Goal: Information Seeking & Learning: Learn about a topic

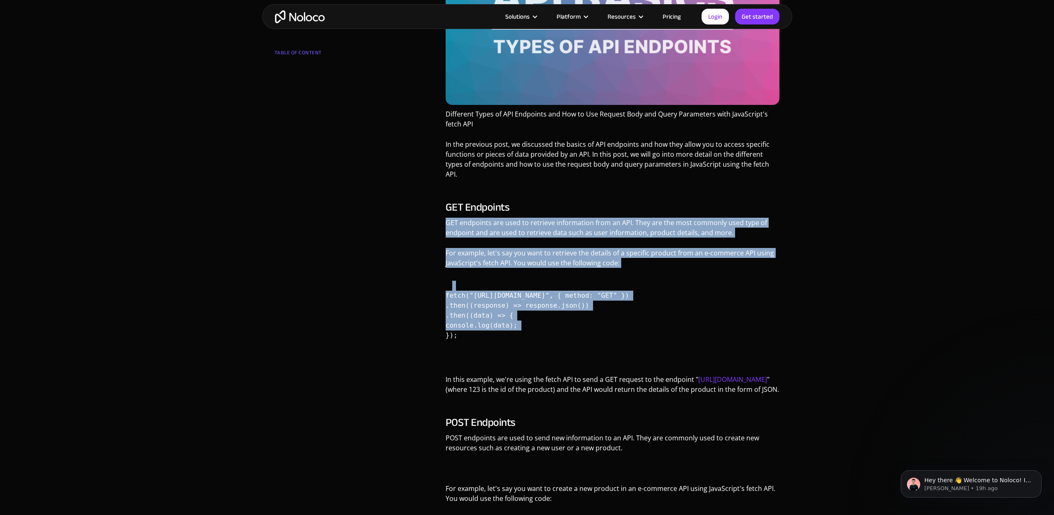
drag, startPoint x: 447, startPoint y: 212, endPoint x: 522, endPoint y: 327, distance: 137.7
click at [522, 327] on div "GET Endpoints GET endpoints are used to retrieve information from an API. They …" at bounding box center [613, 300] width 334 height 199
copy div "GET endpoints are used to retrieve information from an API. They are the most c…"
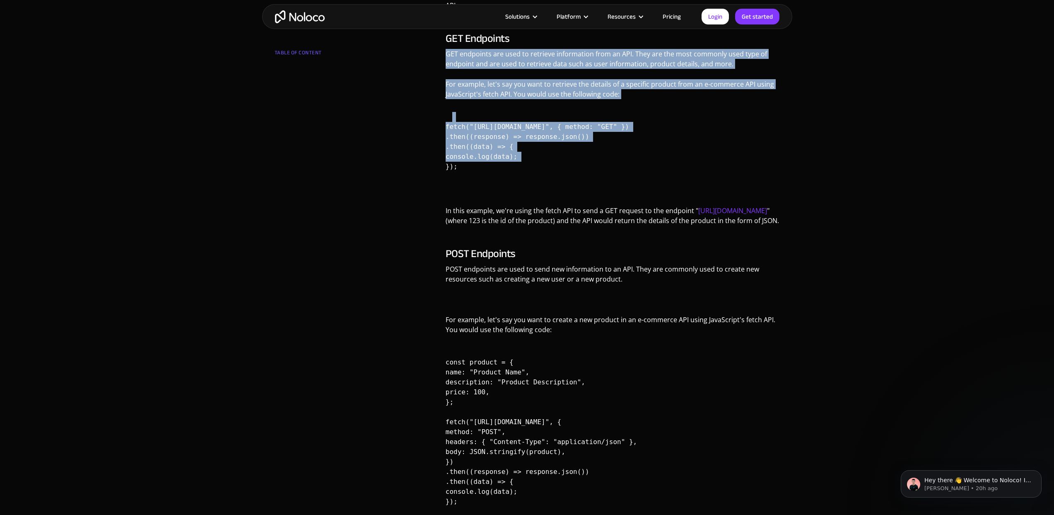
scroll to position [534, 0]
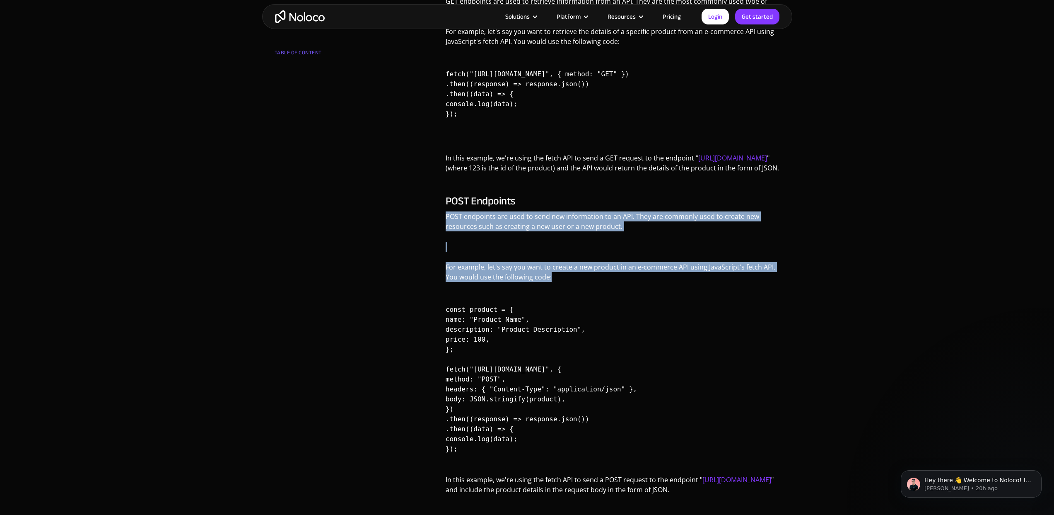
drag, startPoint x: 445, startPoint y: 215, endPoint x: 571, endPoint y: 277, distance: 140.4
copy div "POST endpoints are used to send new information to an API. They are commonly us…"
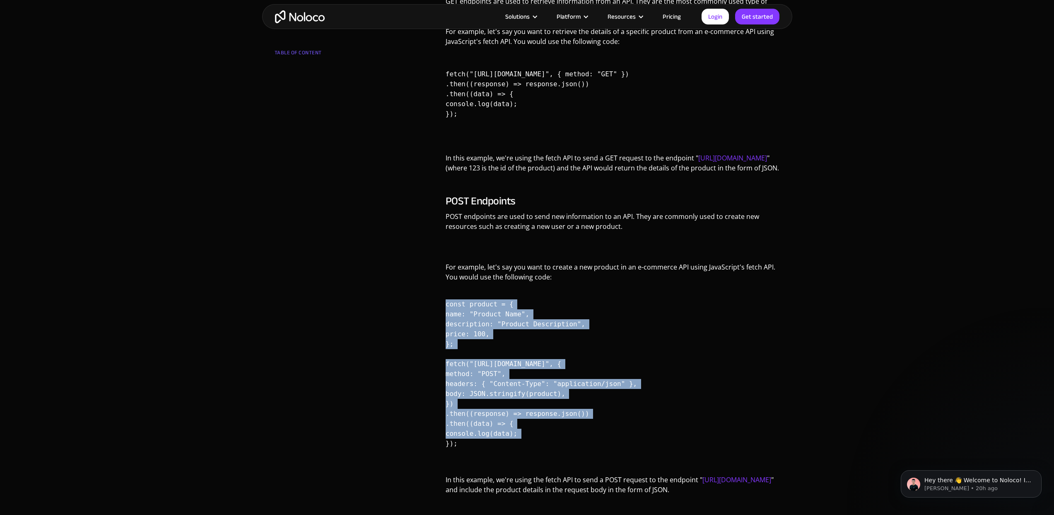
drag, startPoint x: 445, startPoint y: 304, endPoint x: 474, endPoint y: 444, distance: 143.1
copy code "const product = { name: "Product Name", description: "Product Description", pri…"
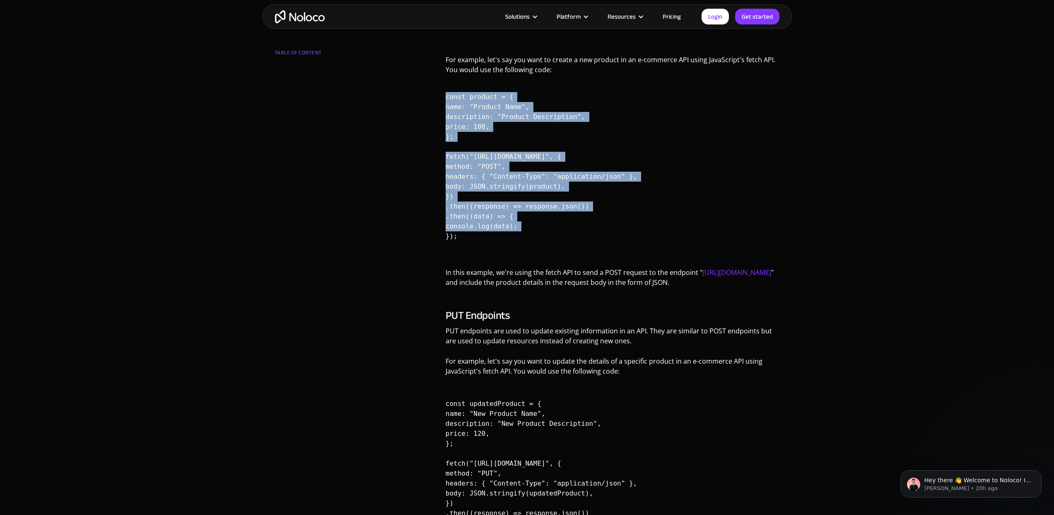
scroll to position [795, 0]
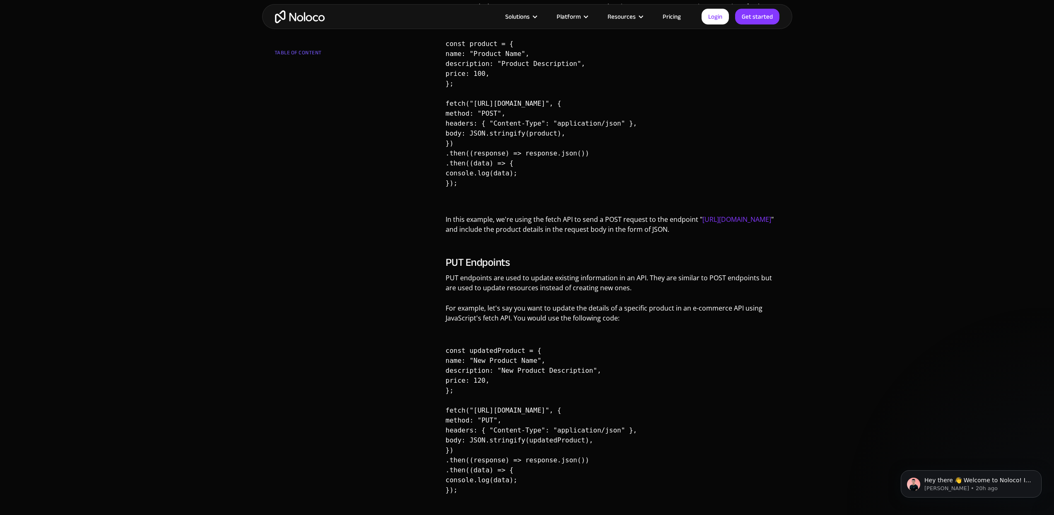
click at [516, 263] on h3 "PUT Endpoints" at bounding box center [613, 262] width 334 height 12
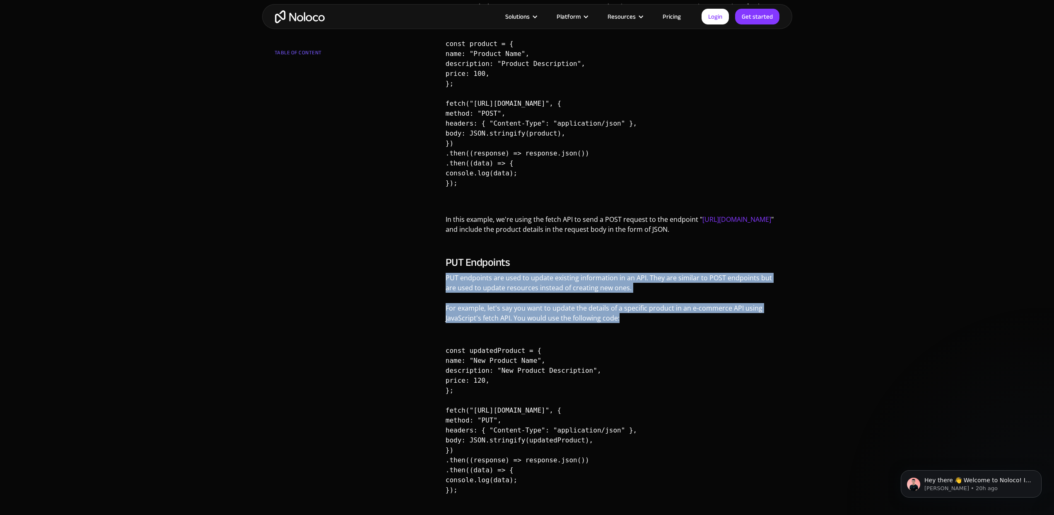
drag, startPoint x: 446, startPoint y: 279, endPoint x: 619, endPoint y: 319, distance: 177.1
click at [619, 319] on div "PUT Endpoints PUT endpoints are used to update existing information in an API. …" at bounding box center [613, 383] width 334 height 255
copy div "PUT endpoints are used to update existing information in an API. They are simil…"
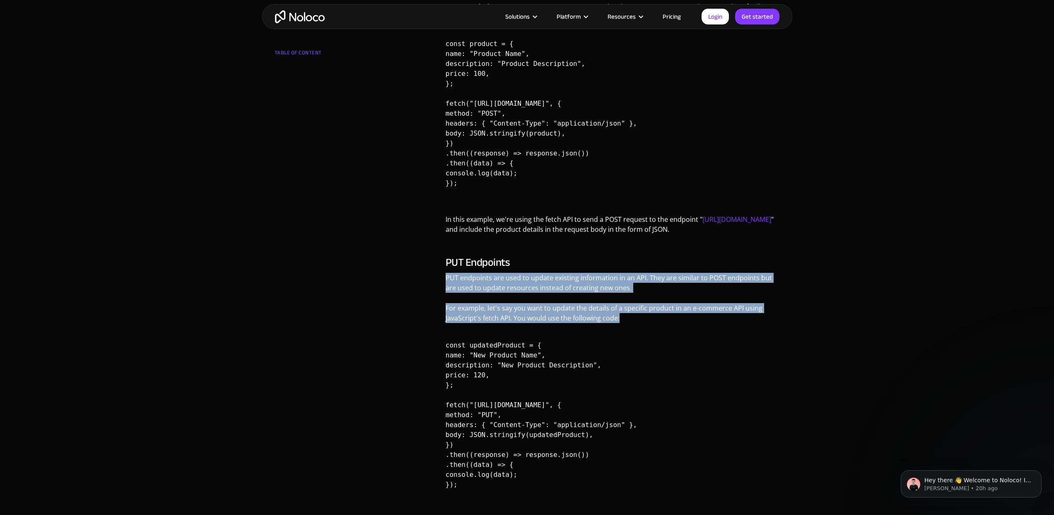
scroll to position [0, 0]
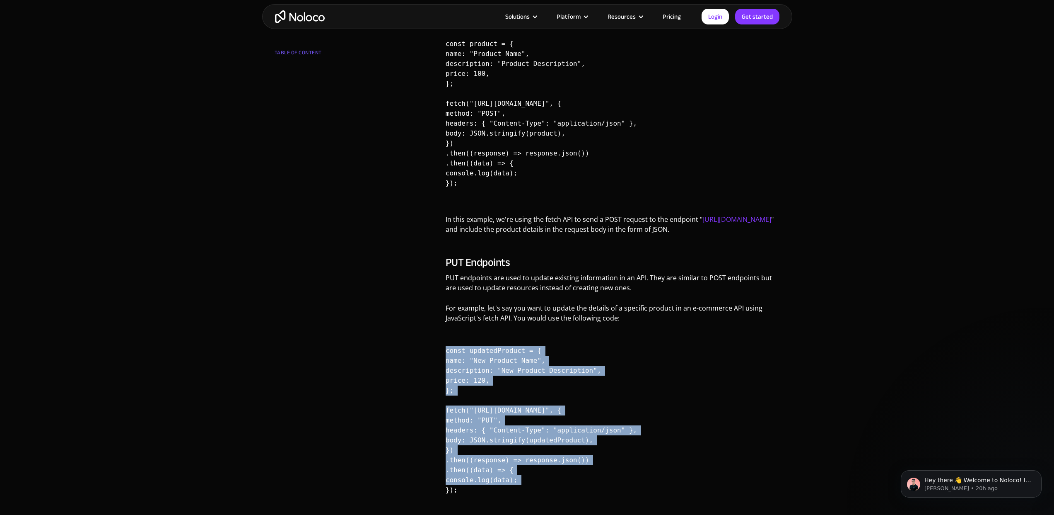
drag, startPoint x: 445, startPoint y: 350, endPoint x: 523, endPoint y: 493, distance: 163.0
click at [523, 493] on div "Different Types of API Endpoints and How to Use Request Body and Query Paramete…" at bounding box center [613, 384] width 343 height 1948
copy code "const updatedProduct = { name: "New Product Name", description: "New Product De…"
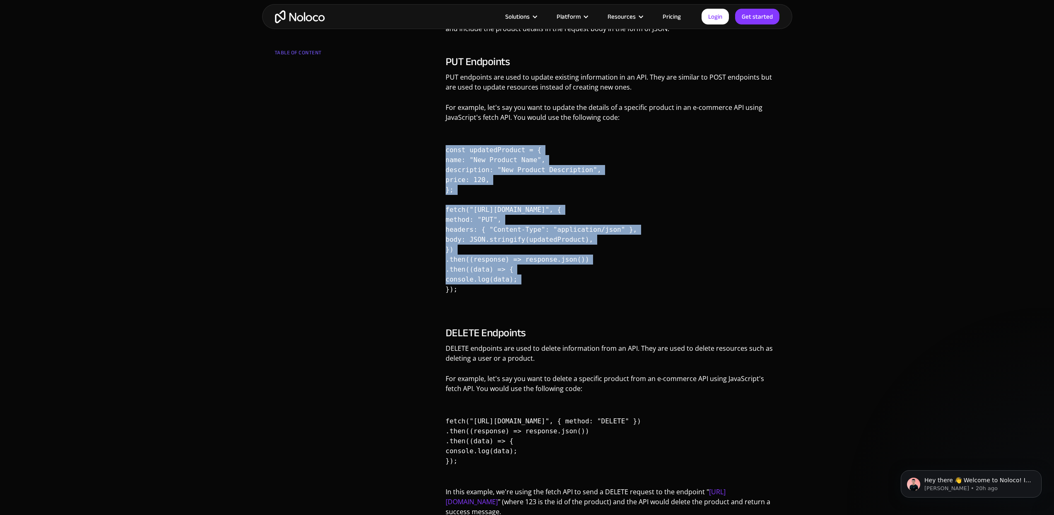
scroll to position [1061, 0]
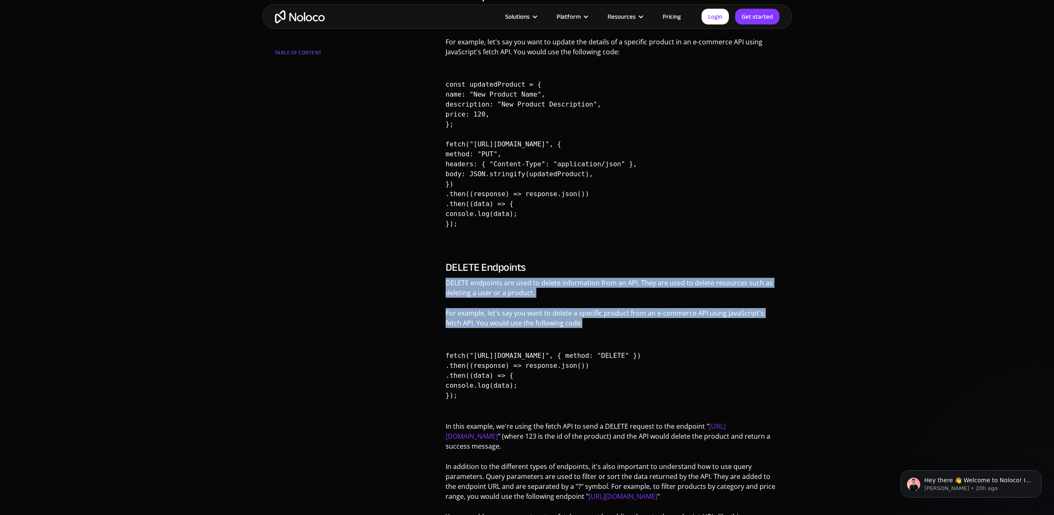
drag, startPoint x: 447, startPoint y: 282, endPoint x: 566, endPoint y: 326, distance: 126.4
copy div "DELETE endpoints are used to delete information from an API. They are used to d…"
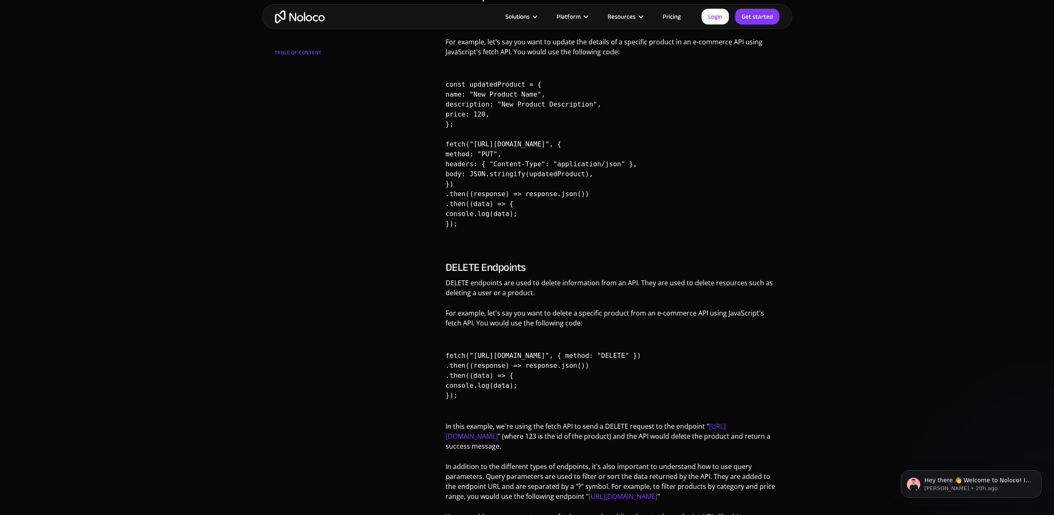
click at [507, 353] on code "fetch("[URL][DOMAIN_NAME]", { method: "DELETE" }) .then((response) => response.…" at bounding box center [544, 375] width 196 height 81
drag, startPoint x: 446, startPoint y: 355, endPoint x: 464, endPoint y: 377, distance: 28.5
click at [464, 377] on code "fetch("[URL][DOMAIN_NAME]", { method: "DELETE" }) .then((response) => response.…" at bounding box center [544, 375] width 196 height 81
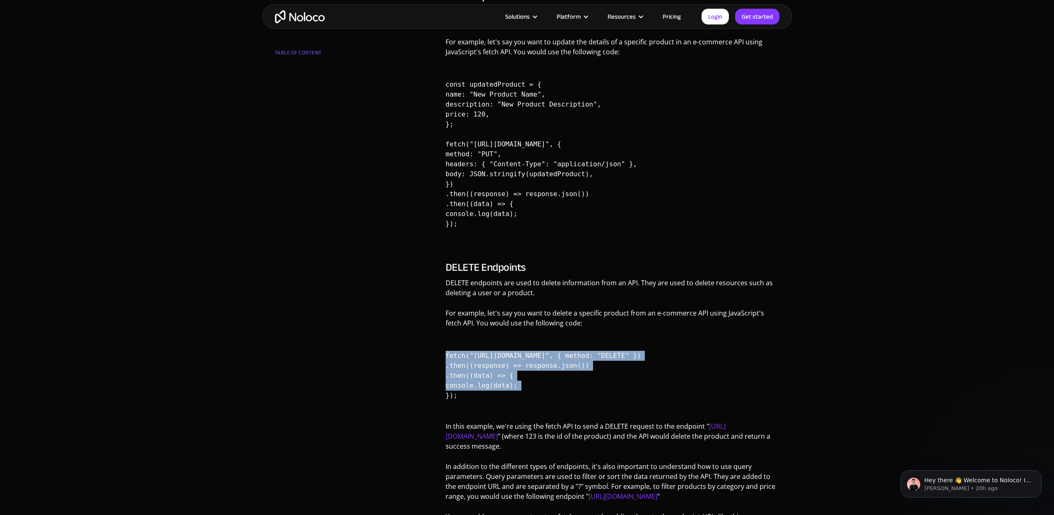
drag, startPoint x: 469, startPoint y: 398, endPoint x: 445, endPoint y: 352, distance: 51.1
click at [446, 352] on pre "fetch("[URL][DOMAIN_NAME]", { method: "DELETE" }) .then((response) => response.…" at bounding box center [613, 376] width 334 height 70
copy code "fetch("[URL][DOMAIN_NAME]", { method: "DELETE" }) .then((response) => response.…"
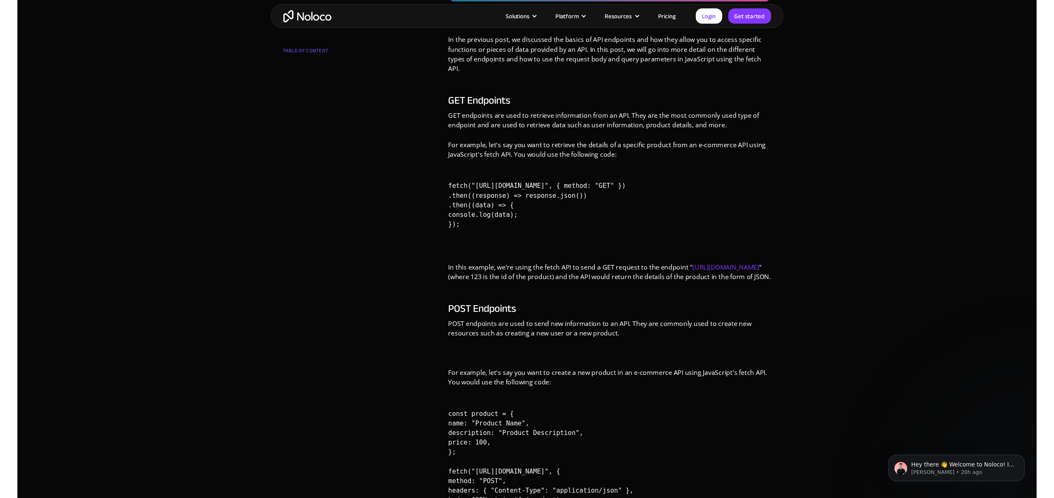
scroll to position [411, 0]
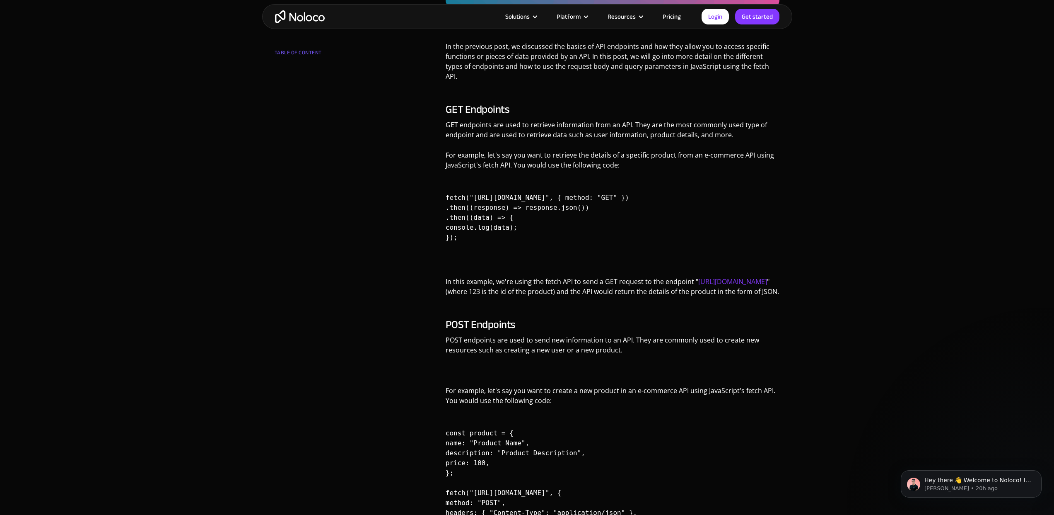
click at [479, 227] on code "fetch("[URL][DOMAIN_NAME]", { method: "GET" }) .then((response) => response.jso…" at bounding box center [538, 217] width 184 height 81
drag, startPoint x: 471, startPoint y: 229, endPoint x: 443, endPoint y: 190, distance: 47.9
click at [446, 190] on pre "fetch("[URL][DOMAIN_NAME]", { method: "GET" }) .then((response) => response.jso…" at bounding box center [613, 224] width 334 height 83
copy code "fetch("[URL][DOMAIN_NAME]", { method: "GET" }) .then((response) => response.jso…"
click at [467, 231] on pre "fetch("[URL][DOMAIN_NAME]", { method: "GET" }) .then((response) => response.jso…" at bounding box center [613, 224] width 334 height 83
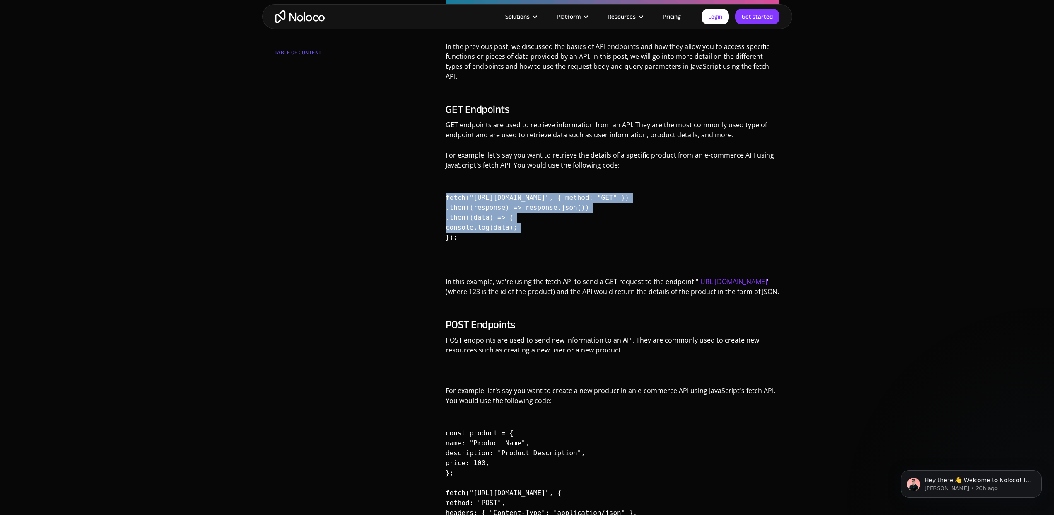
drag, startPoint x: 468, startPoint y: 229, endPoint x: 447, endPoint y: 185, distance: 48.4
click at [447, 185] on pre "fetch("[URL][DOMAIN_NAME]", { method: "GET" }) .then((response) => response.jso…" at bounding box center [613, 224] width 334 height 83
copy code "fetch("[URL][DOMAIN_NAME]", { method: "GET" }) .then((response) => response.jso…"
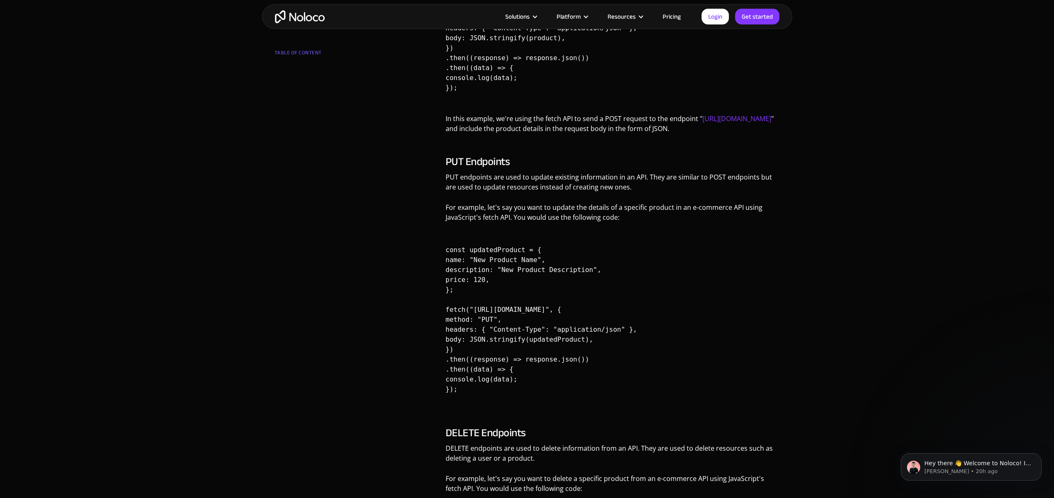
scroll to position [737, 0]
